Goal: Transaction & Acquisition: Purchase product/service

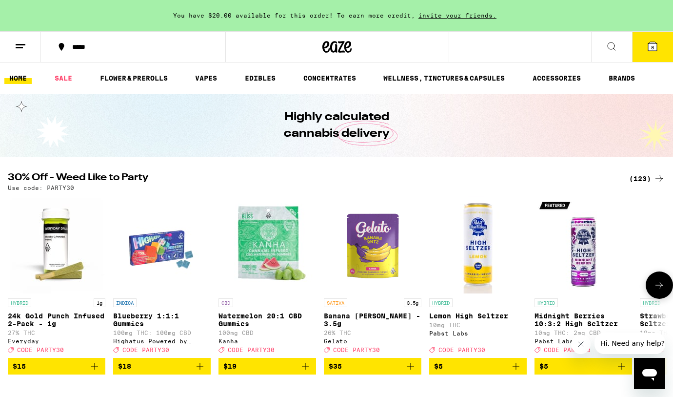
click at [391, 249] on img "Open page for Banana Runtz - 3.5g from Gelato" at bounding box center [373, 245] width 98 height 98
click at [658, 288] on icon at bounding box center [660, 285] width 12 height 12
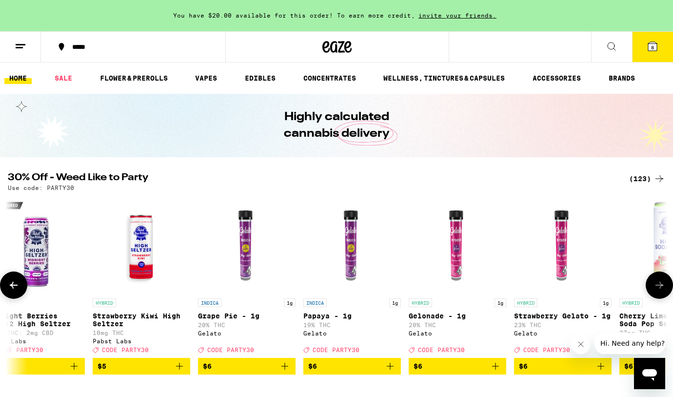
scroll to position [0, 551]
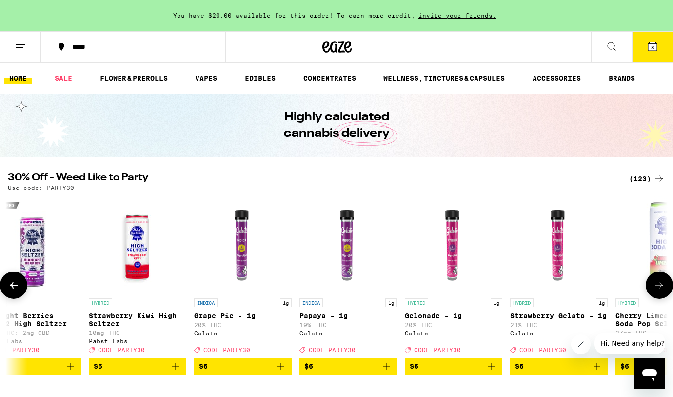
click at [658, 288] on icon at bounding box center [660, 285] width 12 height 12
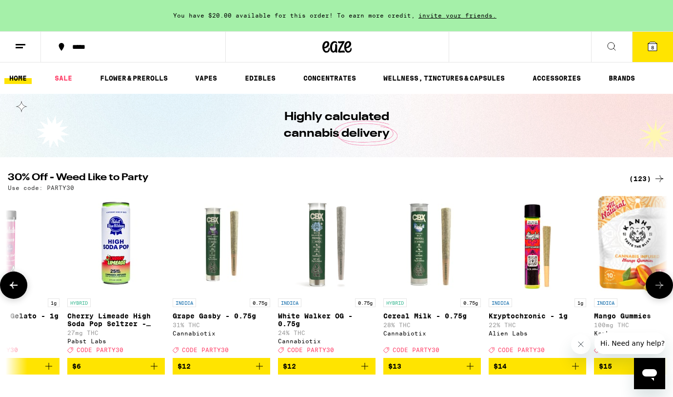
scroll to position [0, 1103]
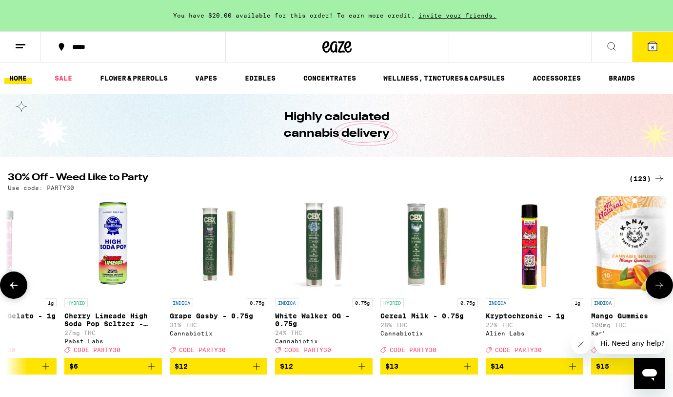
click at [658, 288] on icon at bounding box center [660, 285] width 12 height 12
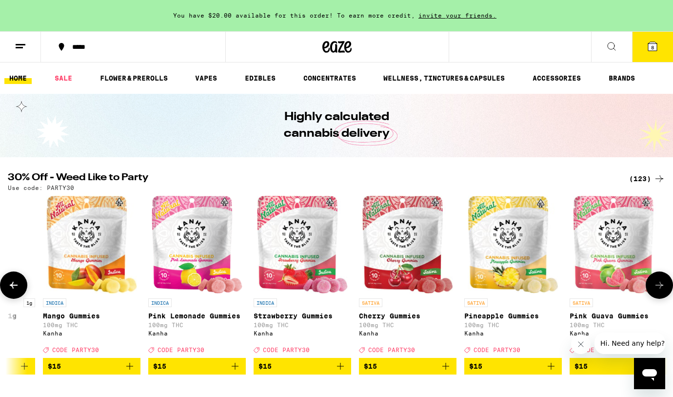
scroll to position [0, 1654]
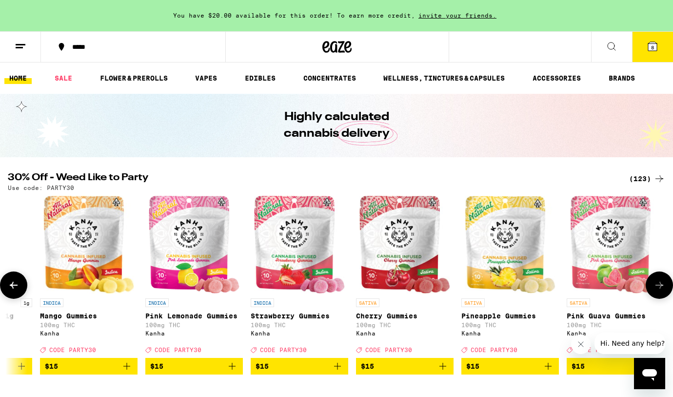
click at [658, 288] on icon at bounding box center [660, 285] width 12 height 12
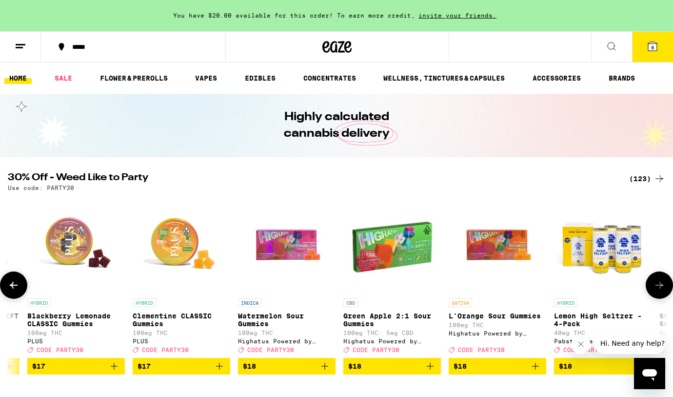
scroll to position [0, 2764]
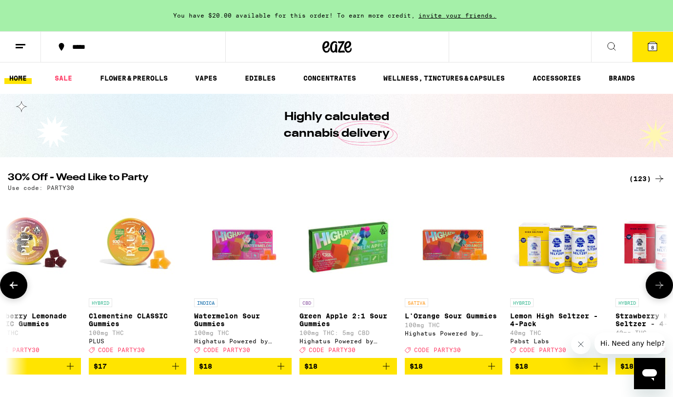
click at [349, 248] on img "Open page for Green Apple 2:1 Sour Gummies from Highatus Powered by Cannabiotix" at bounding box center [348, 245] width 97 height 98
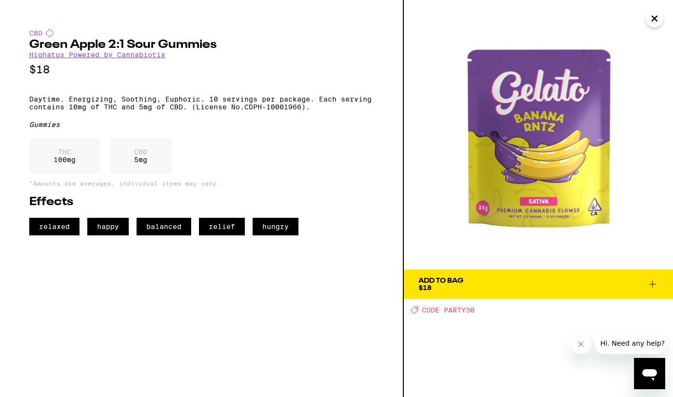
click at [645, 22] on img at bounding box center [538, 134] width 269 height 269
click at [652, 20] on icon "Close" at bounding box center [654, 18] width 5 height 5
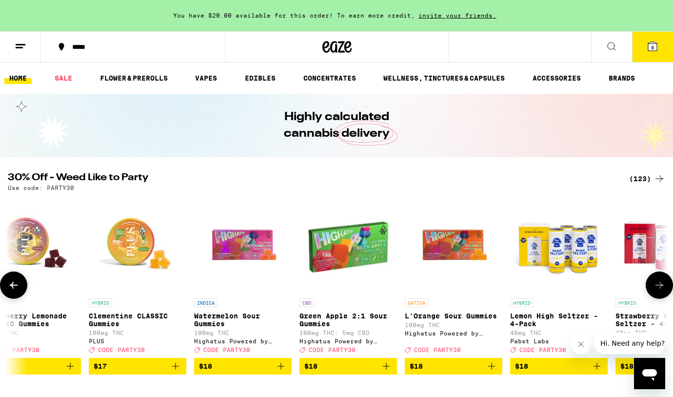
click at [371, 237] on img "Open page for Green Apple 2:1 Sour Gummies from Highatus Powered by Cannabiotix" at bounding box center [348, 245] width 97 height 98
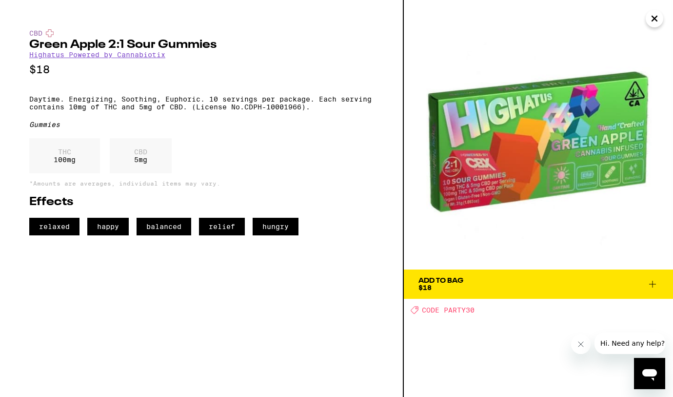
click at [490, 282] on span "Add To Bag $18" at bounding box center [539, 284] width 240 height 14
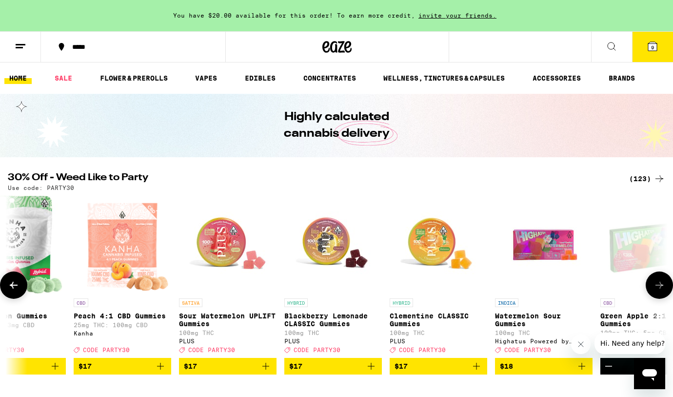
scroll to position [0, 2460]
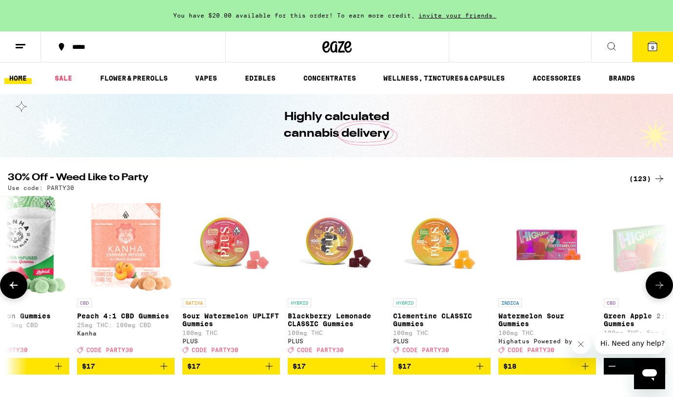
click at [271, 371] on icon "Add to bag" at bounding box center [269, 366] width 12 height 12
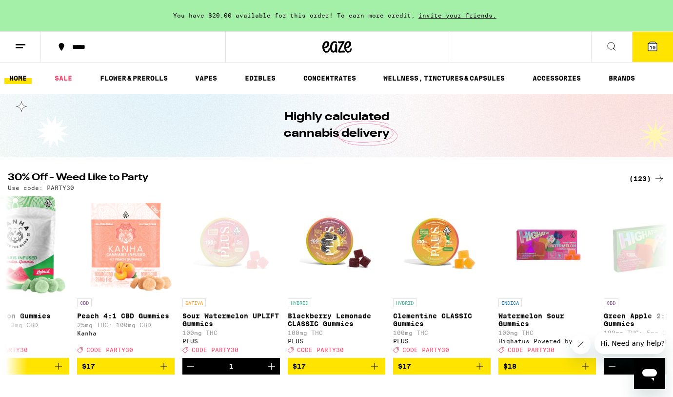
click at [652, 44] on button "10" at bounding box center [652, 47] width 41 height 30
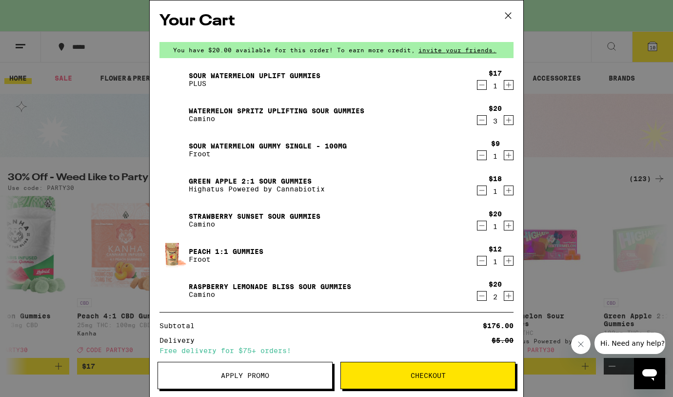
click at [481, 120] on icon "Decrement" at bounding box center [482, 120] width 9 height 12
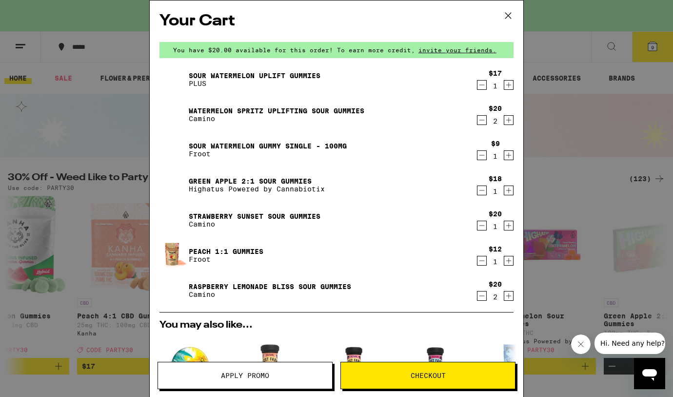
click at [481, 120] on icon "Decrement" at bounding box center [482, 120] width 5 height 0
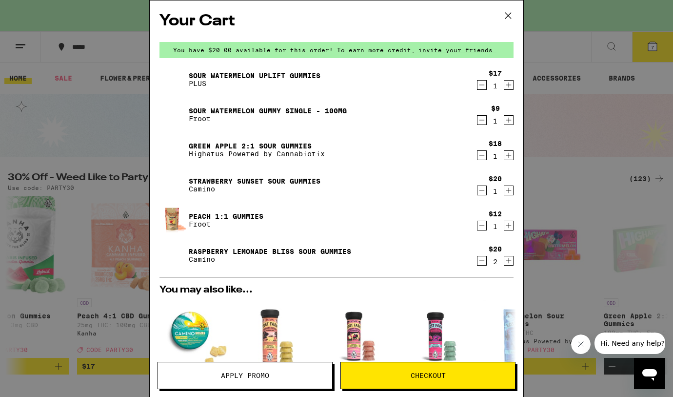
click at [481, 120] on icon "Decrement" at bounding box center [482, 120] width 5 height 0
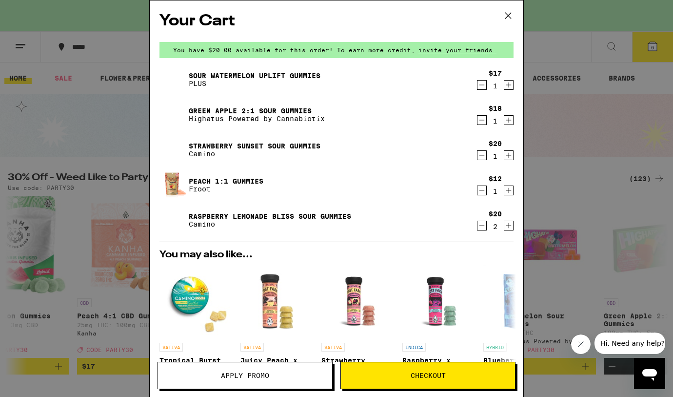
click at [480, 155] on icon "Decrement" at bounding box center [482, 155] width 9 height 12
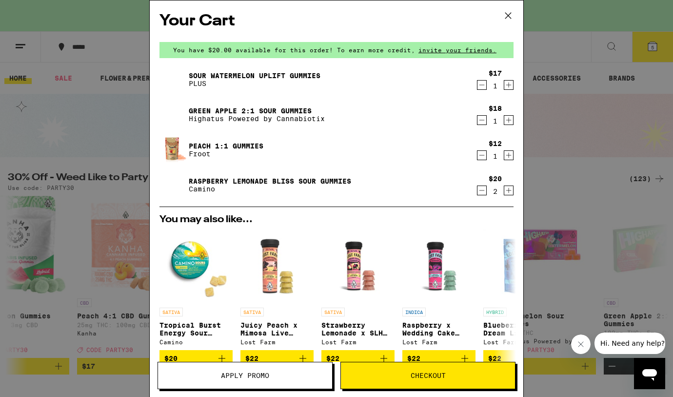
click at [480, 155] on icon "Decrement" at bounding box center [482, 155] width 9 height 12
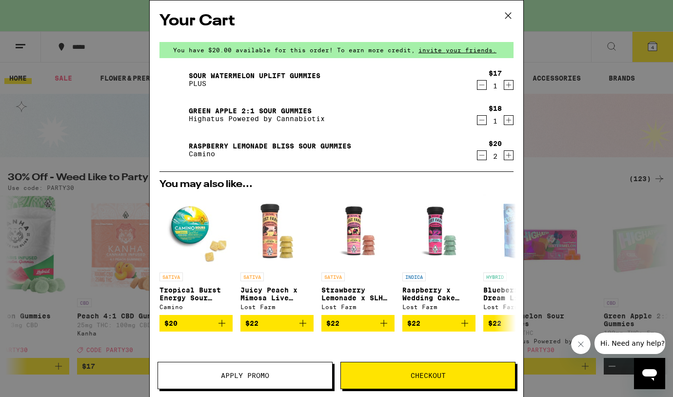
click at [480, 155] on icon "Decrement" at bounding box center [482, 155] width 9 height 12
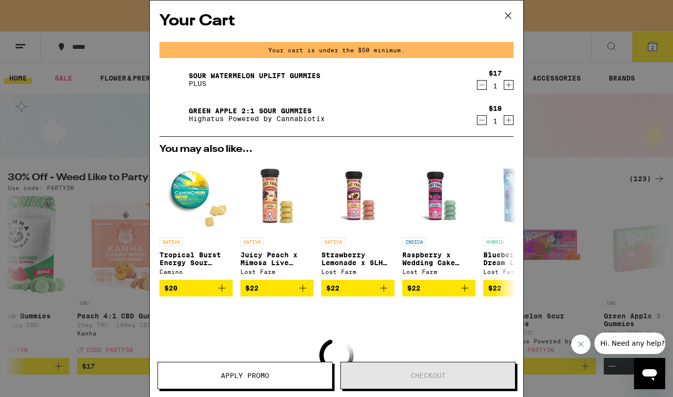
click at [252, 372] on span "Apply Promo" at bounding box center [245, 375] width 48 height 7
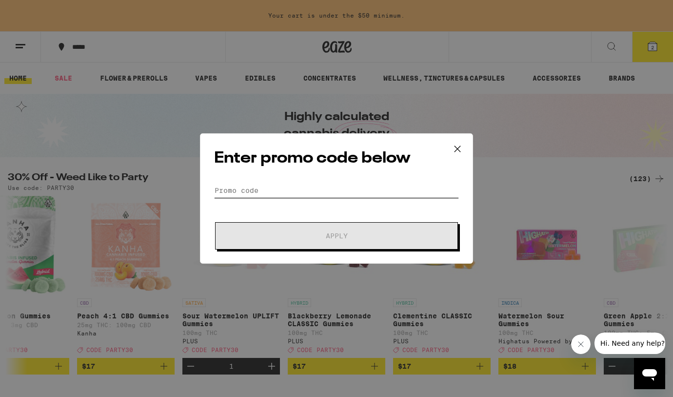
click at [316, 183] on input "Promo Code" at bounding box center [336, 190] width 245 height 15
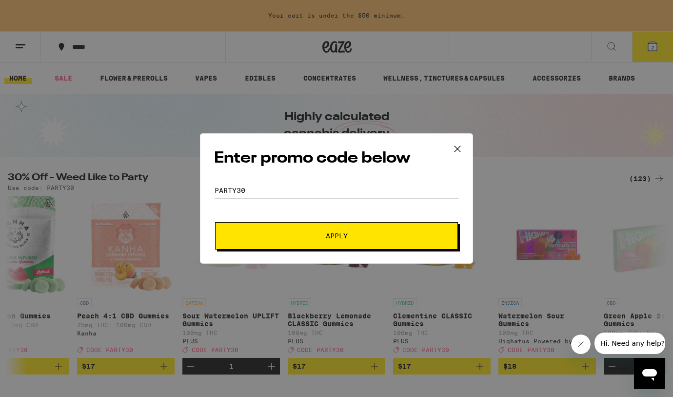
type input "party30"
click at [367, 237] on span "Apply" at bounding box center [337, 235] width 176 height 7
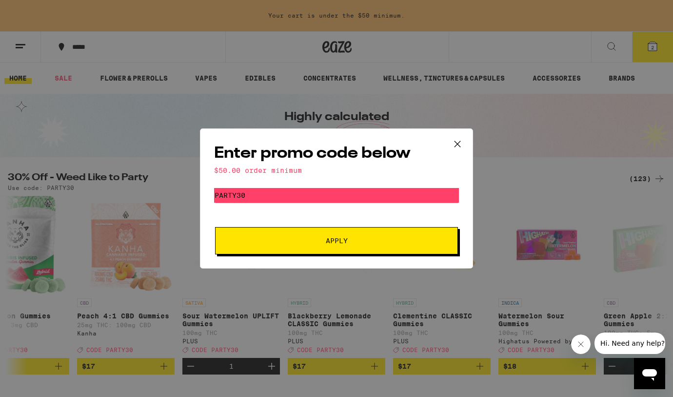
click at [458, 144] on icon at bounding box center [457, 144] width 15 height 15
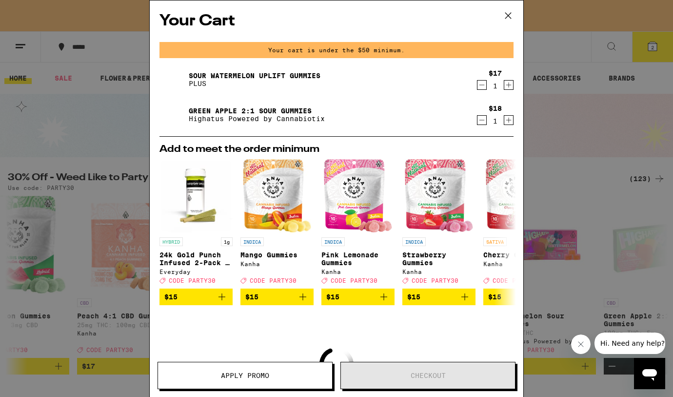
click at [509, 87] on icon "Increment" at bounding box center [508, 85] width 9 height 12
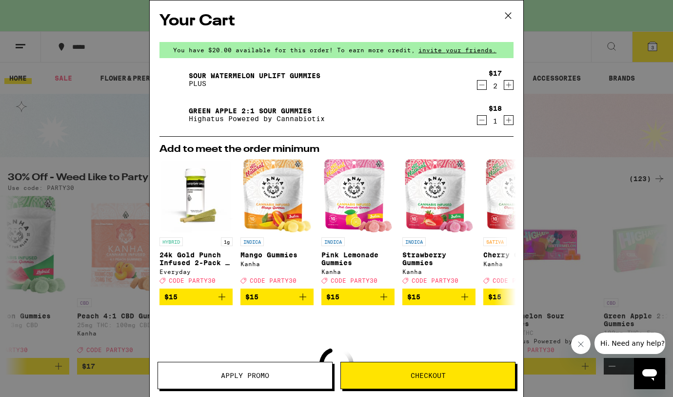
click at [238, 374] on span "Apply Promo" at bounding box center [245, 375] width 48 height 7
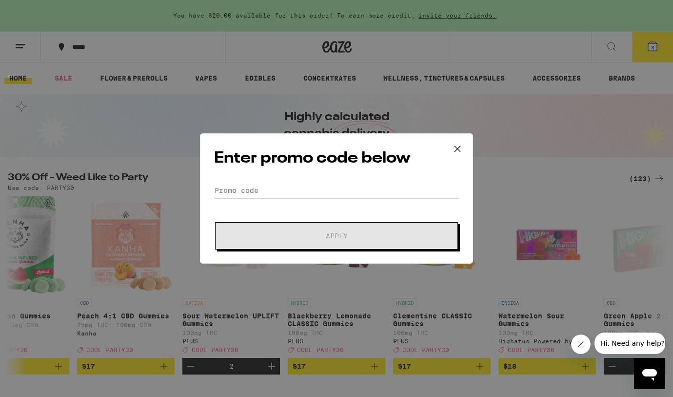
click at [300, 189] on input "Promo Code" at bounding box center [336, 190] width 245 height 15
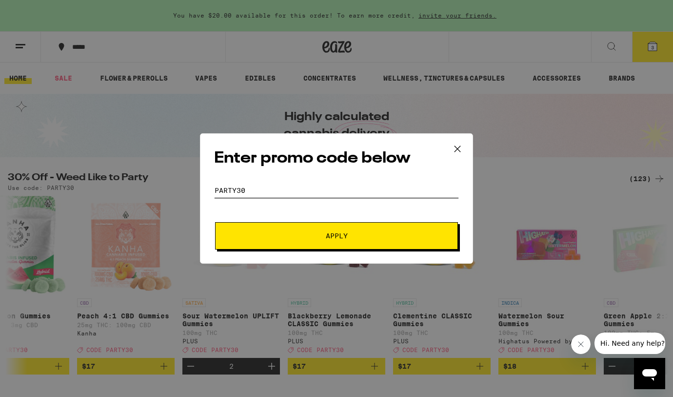
type input "party30"
click at [329, 232] on span "Apply" at bounding box center [337, 235] width 22 height 7
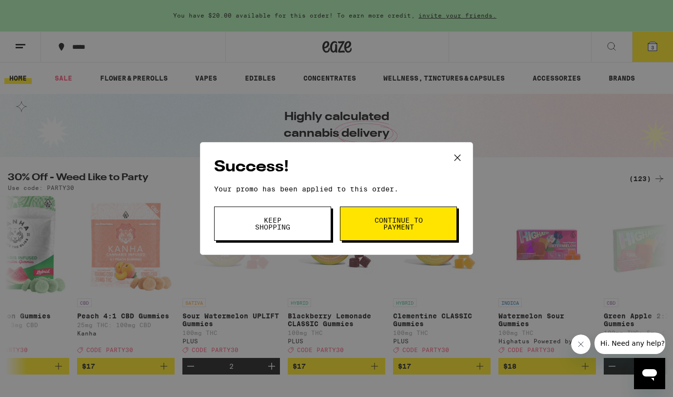
click at [460, 147] on button at bounding box center [457, 157] width 30 height 31
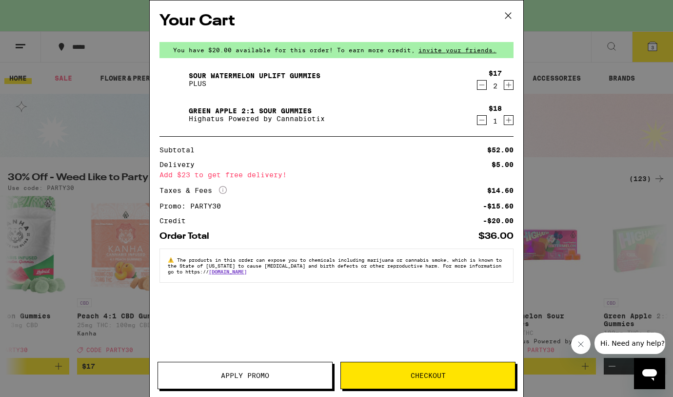
click at [510, 14] on icon at bounding box center [508, 16] width 6 height 6
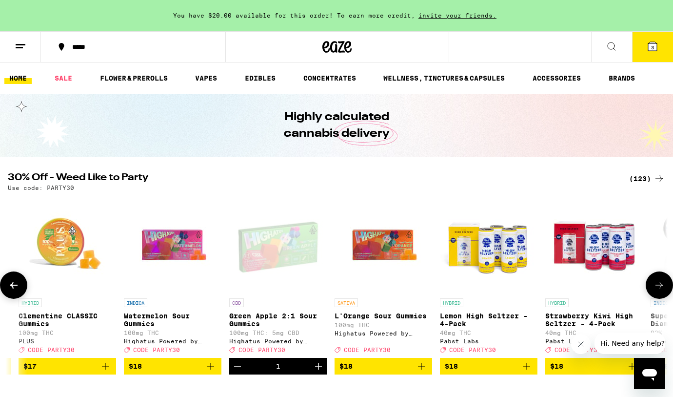
scroll to position [0, 2836]
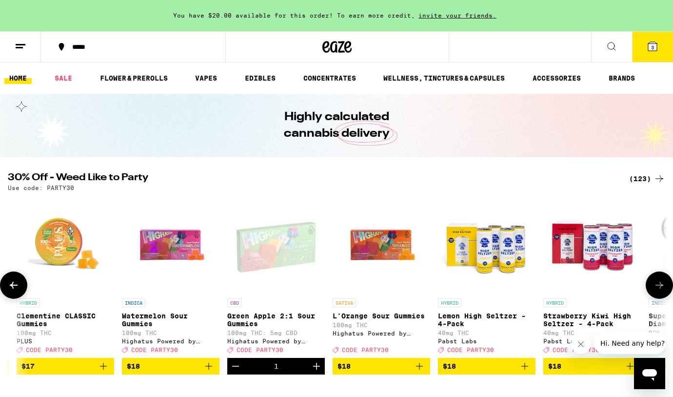
click at [420, 369] on icon "Add to bag" at bounding box center [419, 365] width 7 height 7
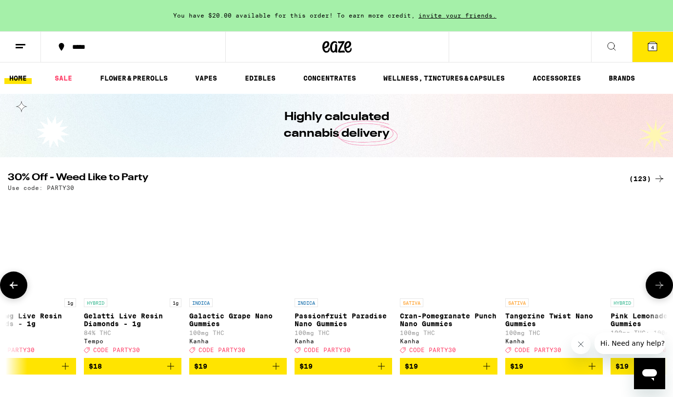
scroll to position [0, 3823]
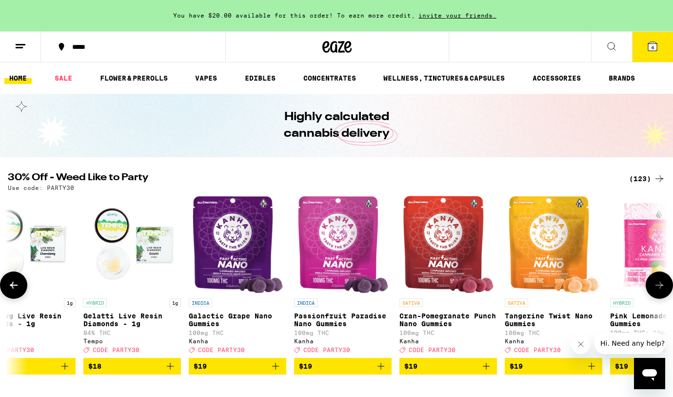
click at [439, 247] on img "Open page for Cran-Pomegranate Punch Nano Gummies from Kanha" at bounding box center [448, 245] width 91 height 98
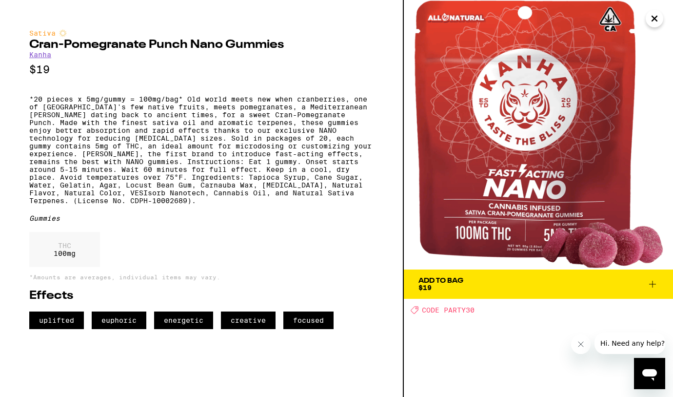
click at [490, 283] on span "Add To Bag $19" at bounding box center [539, 284] width 240 height 14
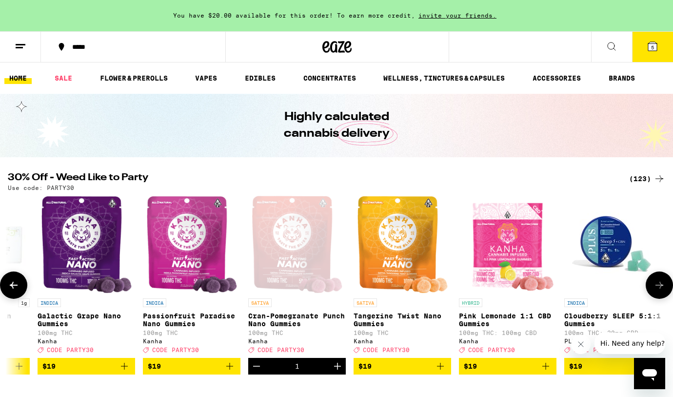
scroll to position [0, 3975]
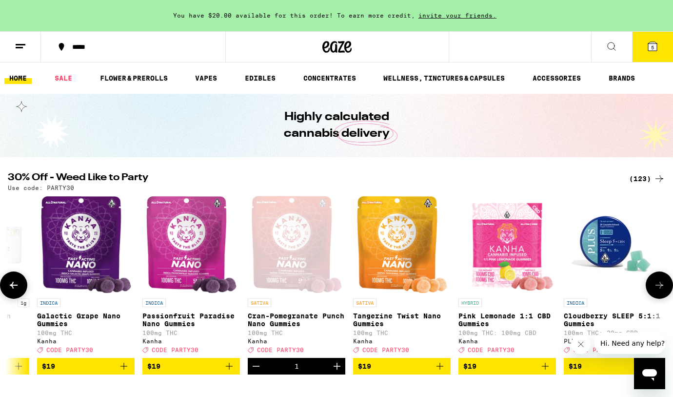
click at [546, 372] on icon "Add to bag" at bounding box center [546, 366] width 12 height 12
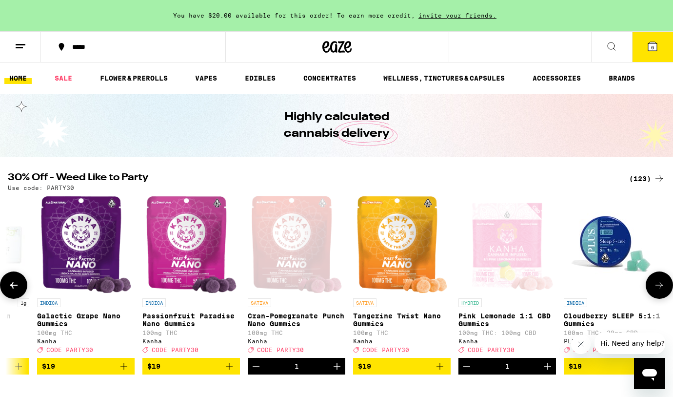
click at [258, 372] on icon "Decrement" at bounding box center [256, 366] width 12 height 12
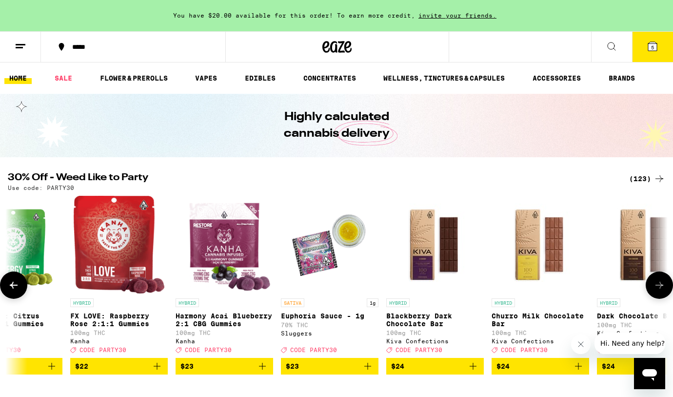
scroll to position [0, 6160]
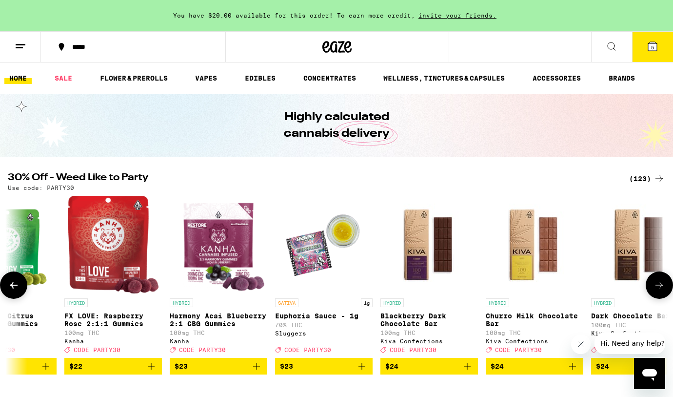
click at [106, 237] on img "Open page for FX LOVE: Raspberry Rose 2:1:1 Gummies from Kanha" at bounding box center [113, 245] width 91 height 98
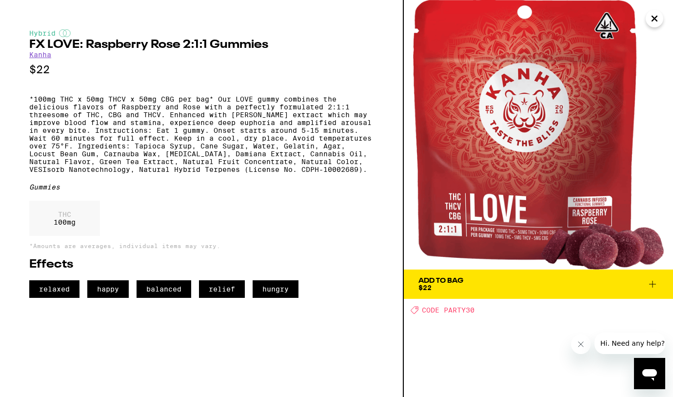
click at [656, 285] on icon at bounding box center [653, 284] width 12 height 12
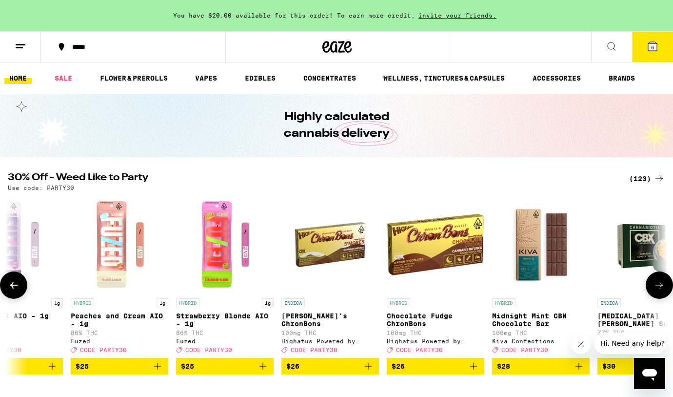
scroll to position [0, 7839]
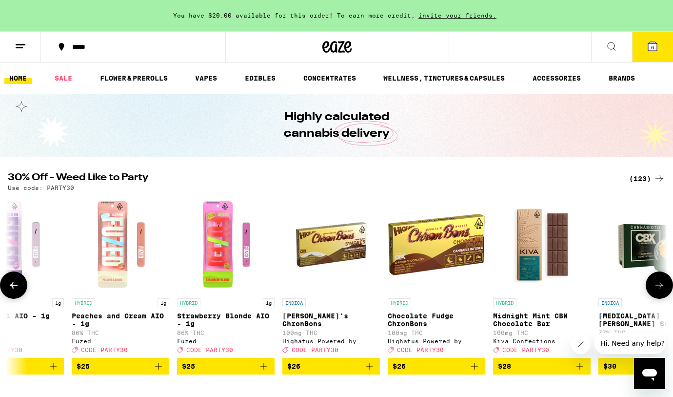
click at [429, 241] on img "Open page for Chocolate Fudge ChronBons from Highatus Powered by Cannabiotix" at bounding box center [437, 245] width 98 height 98
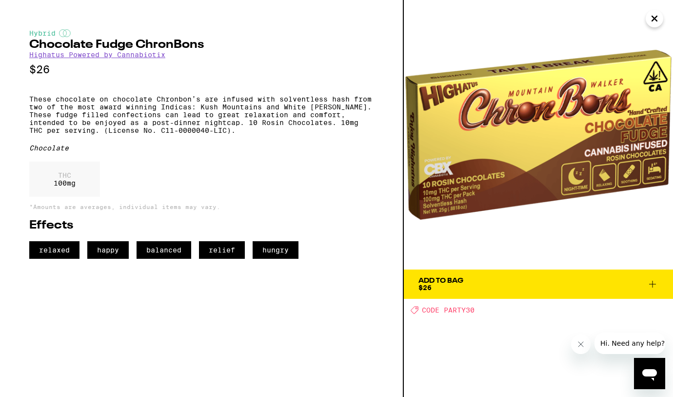
click at [653, 20] on icon "Close" at bounding box center [654, 18] width 5 height 5
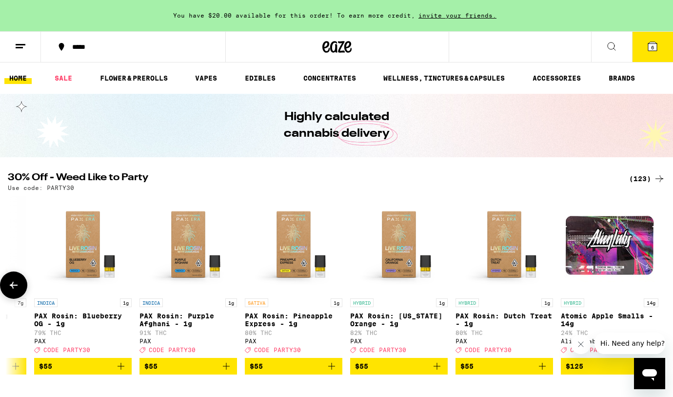
scroll to position [0, 12303]
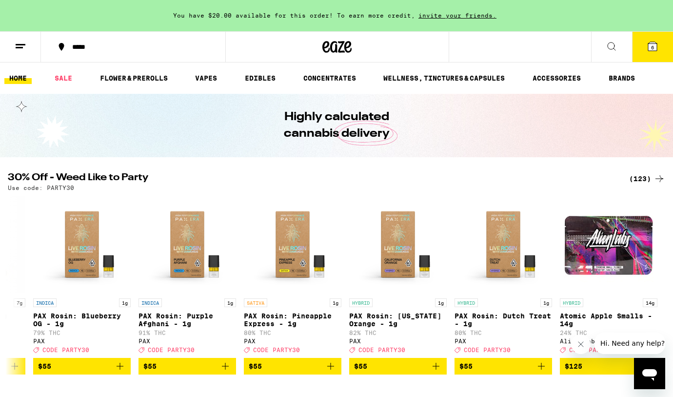
click at [647, 43] on icon at bounding box center [653, 46] width 12 height 12
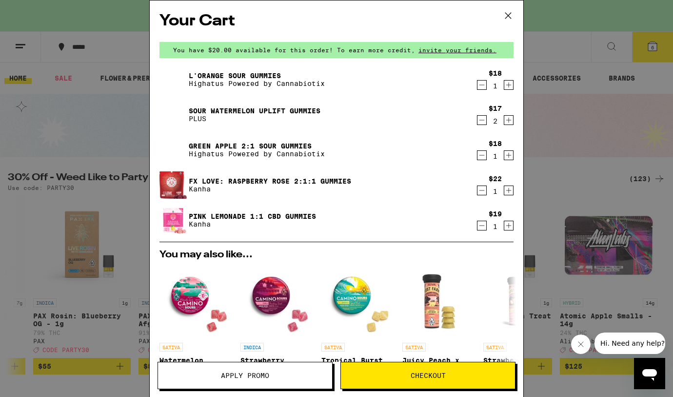
click at [506, 13] on icon at bounding box center [508, 16] width 6 height 6
